Goal: Information Seeking & Learning: Understand process/instructions

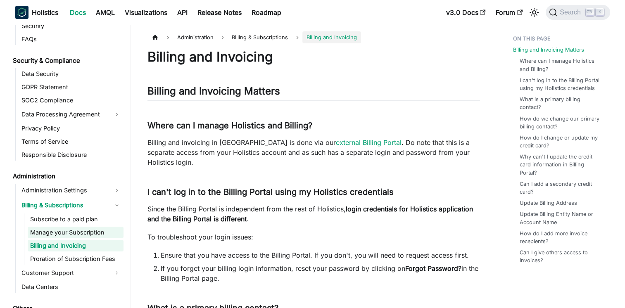
click at [88, 232] on link "Manage your Subscription" at bounding box center [76, 233] width 96 height 12
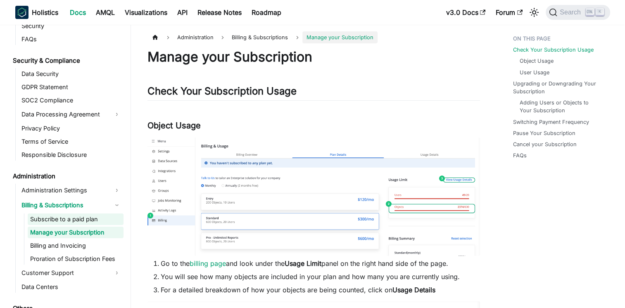
click at [71, 218] on link "Subscribe to a paid plan" at bounding box center [76, 219] width 96 height 12
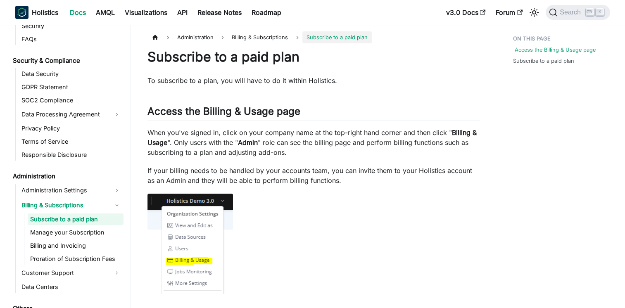
click at [562, 50] on link "Access the Billing & Usage page" at bounding box center [554, 50] width 81 height 8
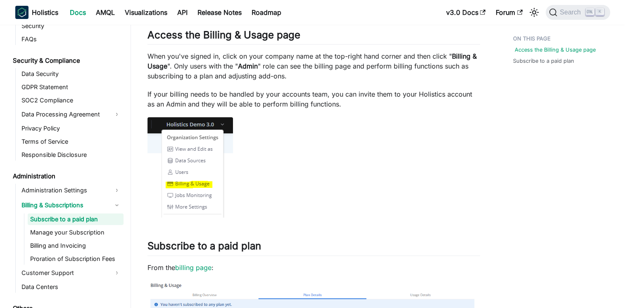
click at [562, 50] on link "Access the Billing & Usage page" at bounding box center [554, 50] width 81 height 8
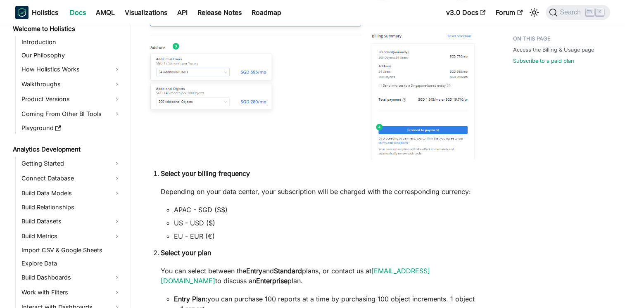
scroll to position [0, 0]
